Goal: Transaction & Acquisition: Purchase product/service

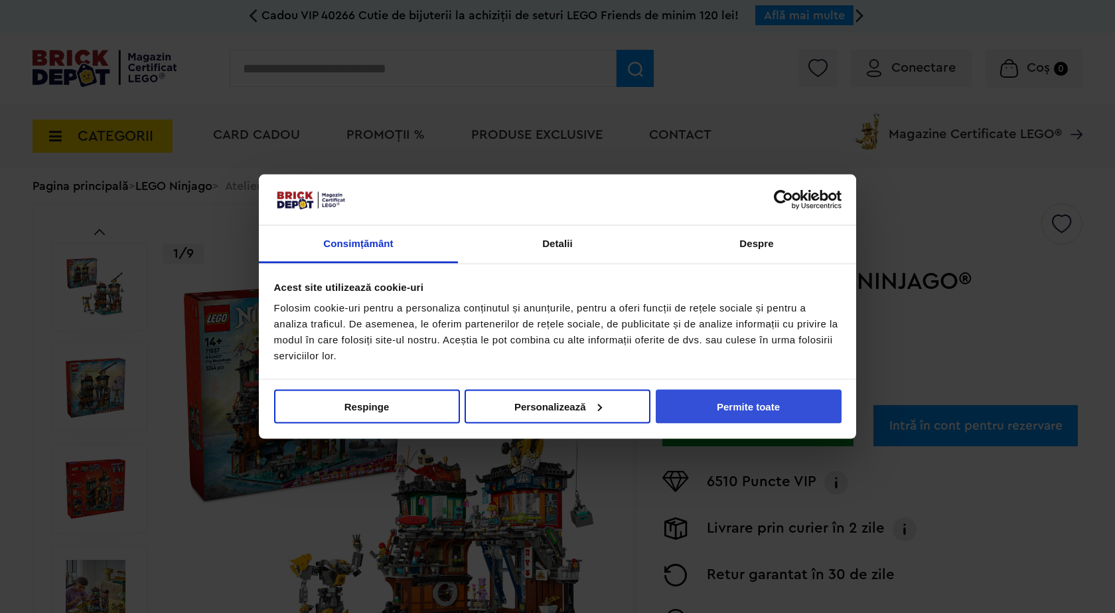
click at [729, 403] on button "Permite toate" at bounding box center [749, 406] width 186 height 34
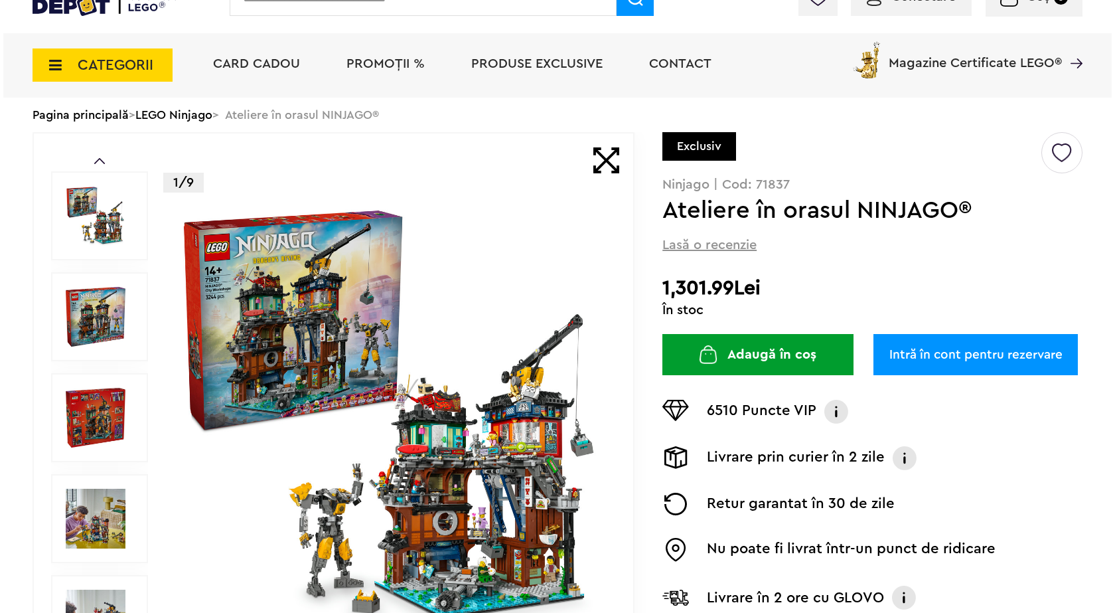
scroll to position [199, 0]
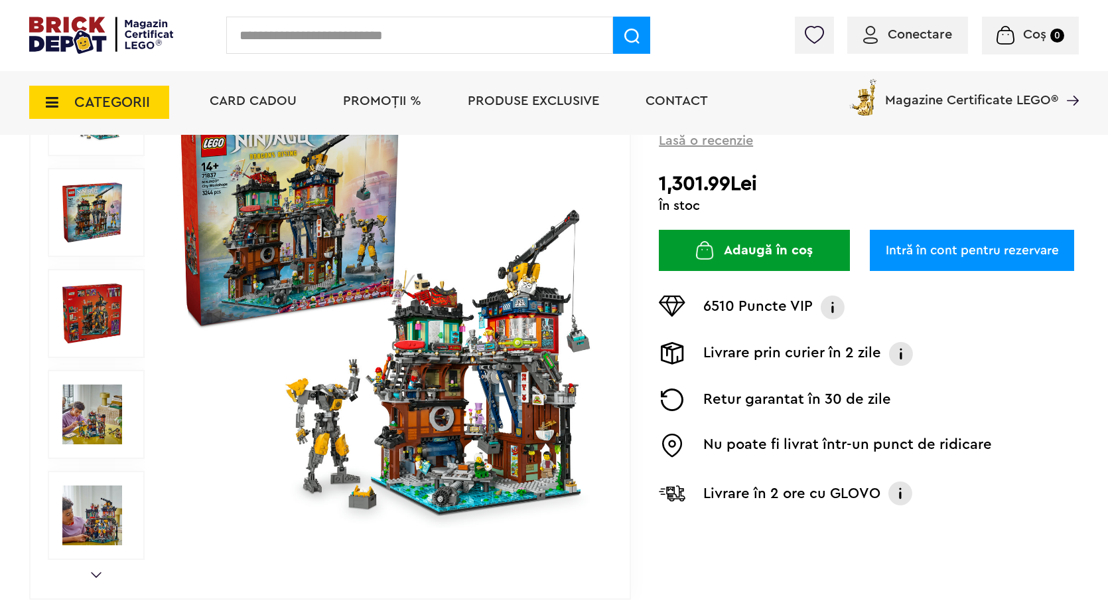
click at [354, 38] on input "text" at bounding box center [419, 35] width 387 height 37
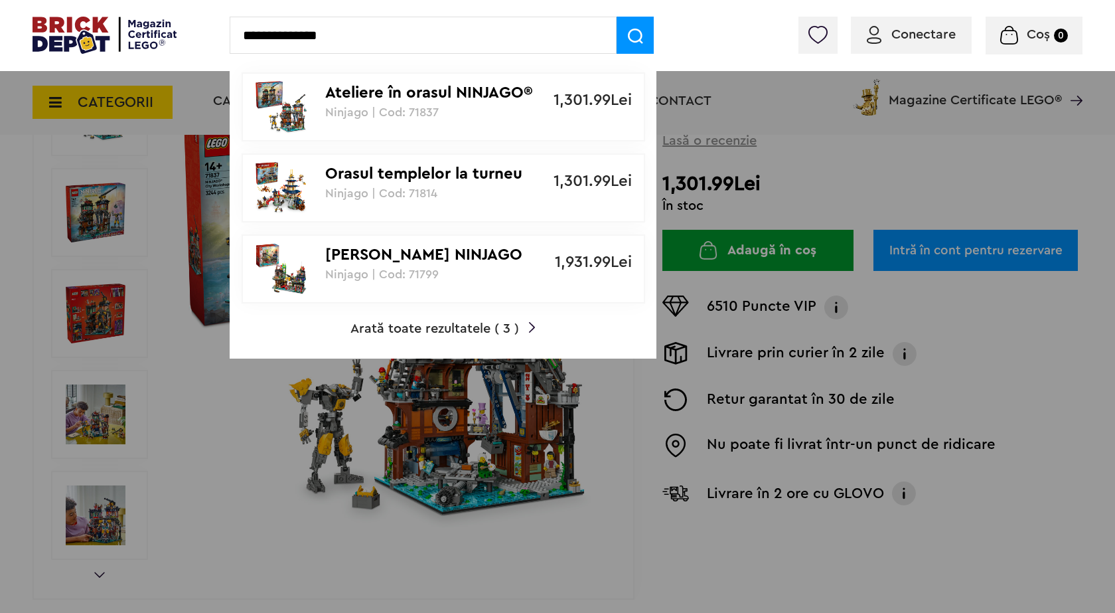
type input "**********"
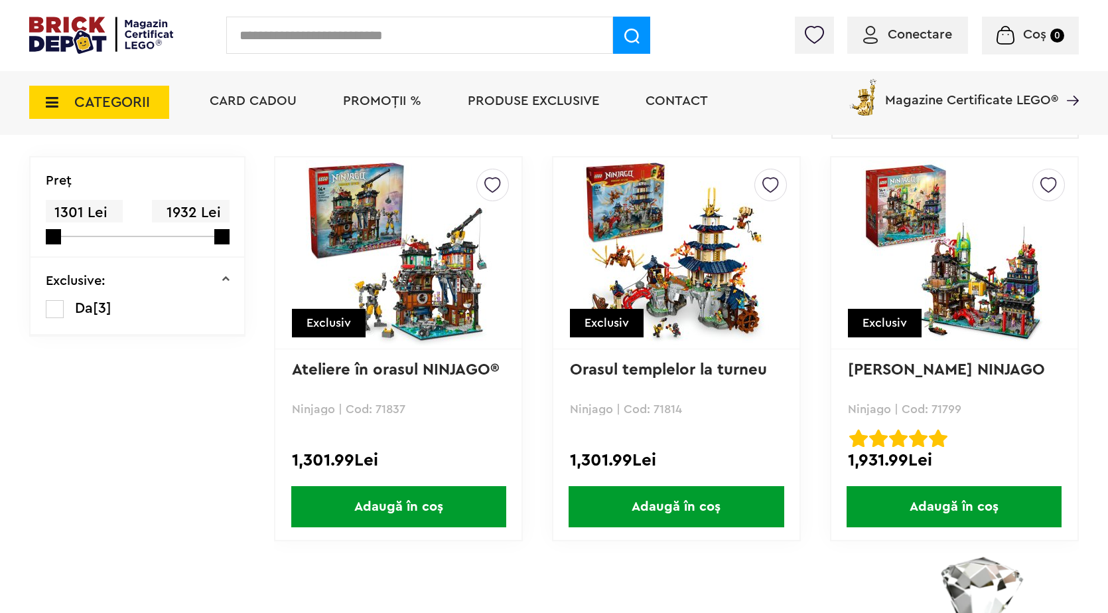
scroll to position [133, 0]
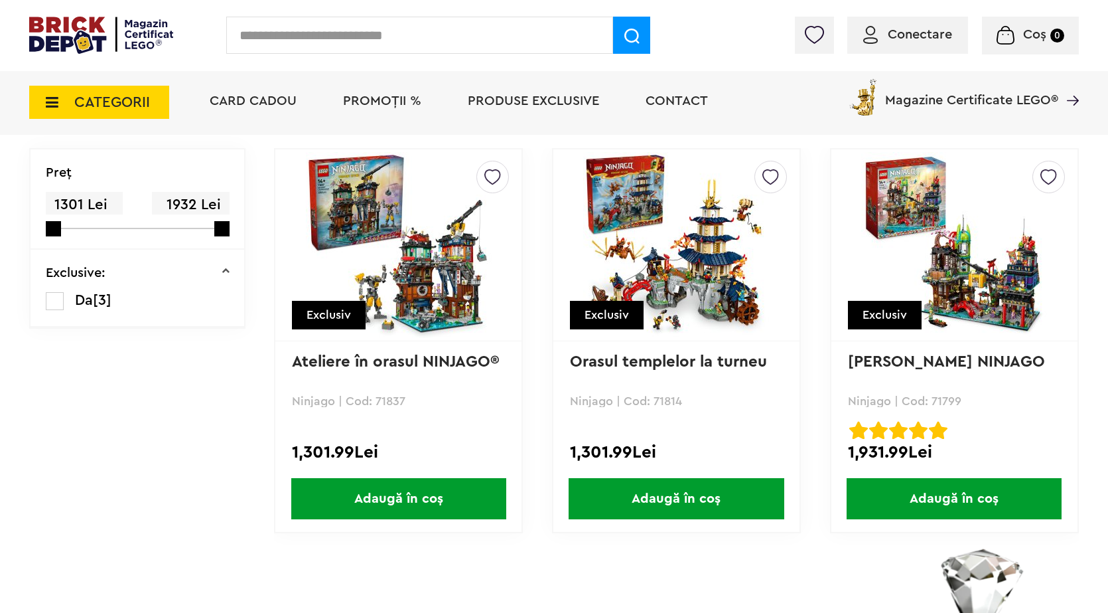
click at [974, 285] on img at bounding box center [954, 245] width 186 height 186
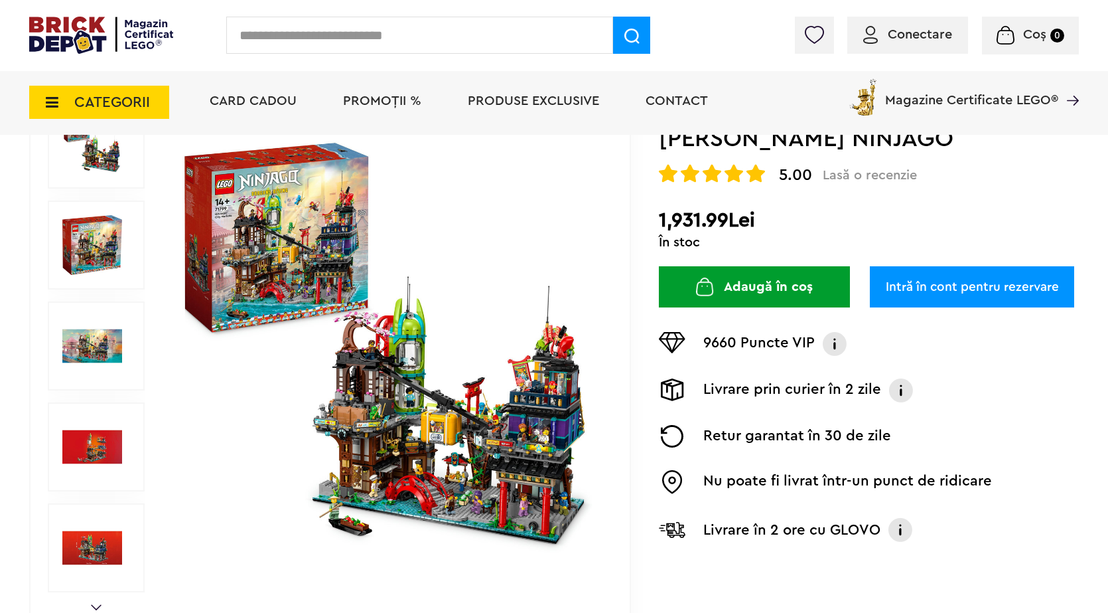
scroll to position [166, 0]
